Goal: Information Seeking & Learning: Learn about a topic

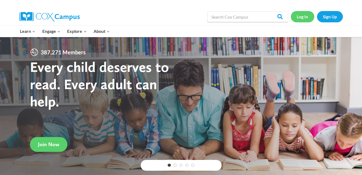
click at [306, 17] on link "Log In" at bounding box center [302, 16] width 23 height 11
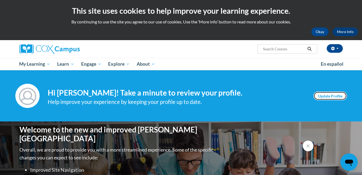
click at [333, 94] on link "Update Profile" at bounding box center [330, 96] width 33 height 9
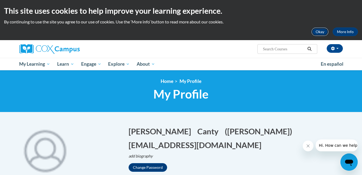
click at [322, 30] on button "Okay" at bounding box center [320, 32] width 17 height 9
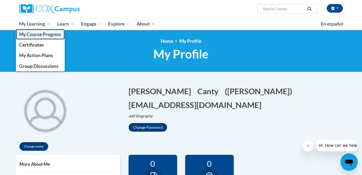
click at [34, 31] on link "My Course Progress" at bounding box center [40, 34] width 49 height 11
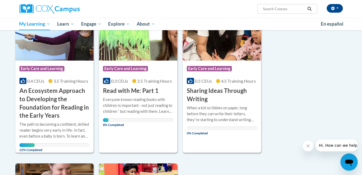
scroll to position [109, 0]
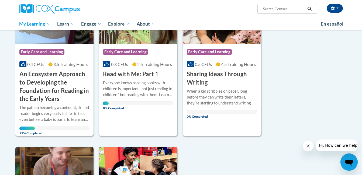
click at [60, 37] on img at bounding box center [54, 16] width 78 height 55
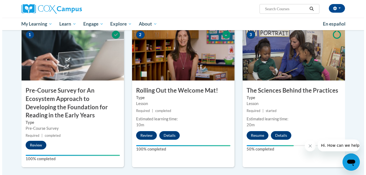
scroll to position [126, 0]
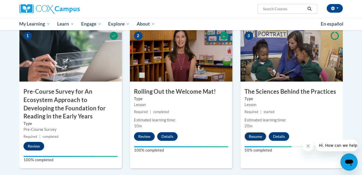
click at [258, 137] on button "Resume" at bounding box center [256, 136] width 22 height 9
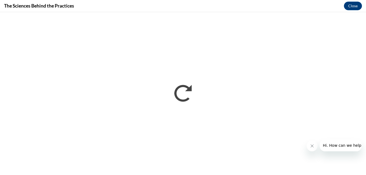
scroll to position [0, 0]
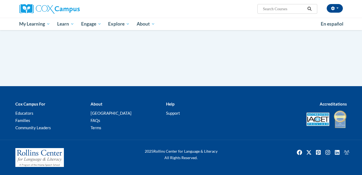
scroll to position [164, 0]
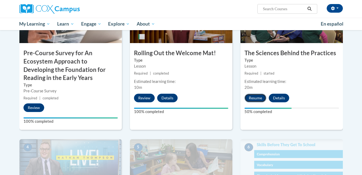
click at [255, 96] on button "Resume" at bounding box center [256, 98] width 22 height 9
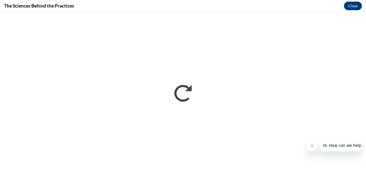
scroll to position [126, 0]
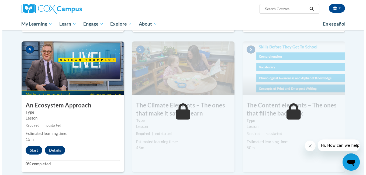
scroll to position [261, 0]
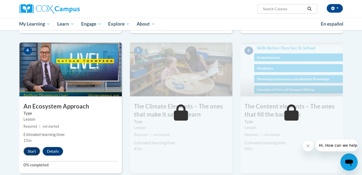
click at [32, 151] on button "Start" at bounding box center [31, 151] width 17 height 9
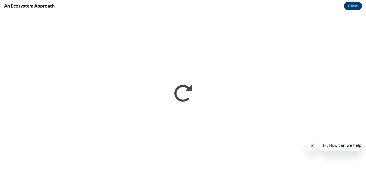
scroll to position [0, 0]
